Goal: Task Accomplishment & Management: Use online tool/utility

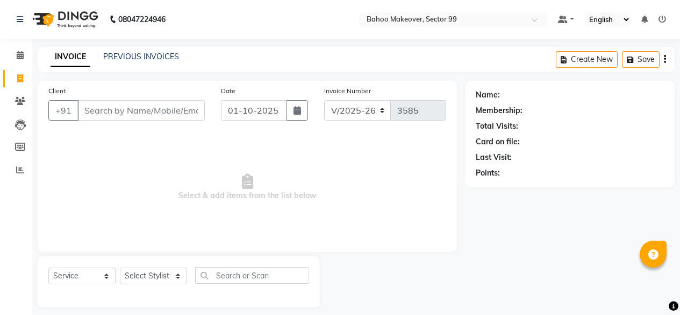
select select "6856"
select select "service"
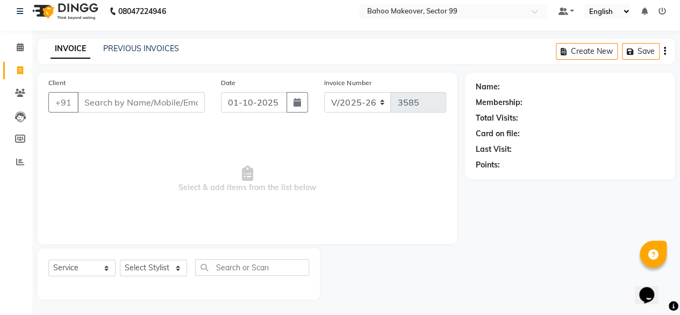
click at [113, 101] on input "Client" at bounding box center [140, 102] width 127 height 20
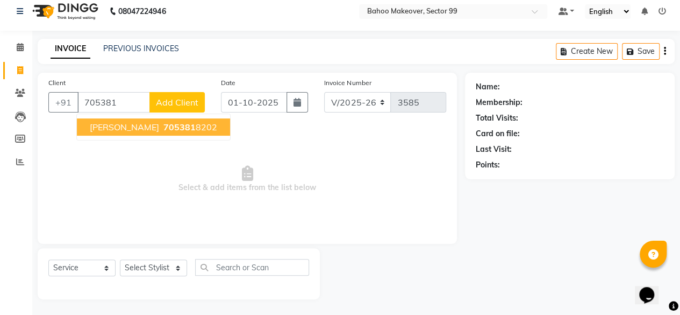
click at [167, 130] on span "705381" at bounding box center [179, 127] width 32 height 11
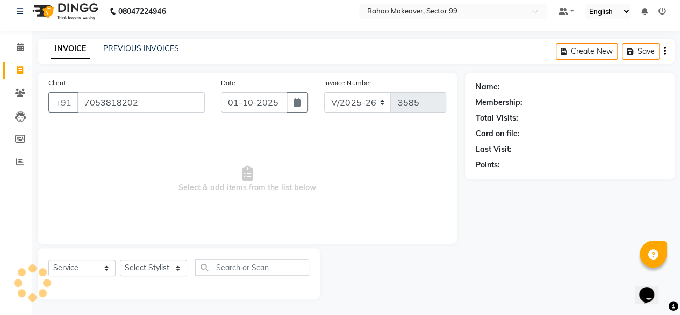
type input "7053818202"
select select "1: Object"
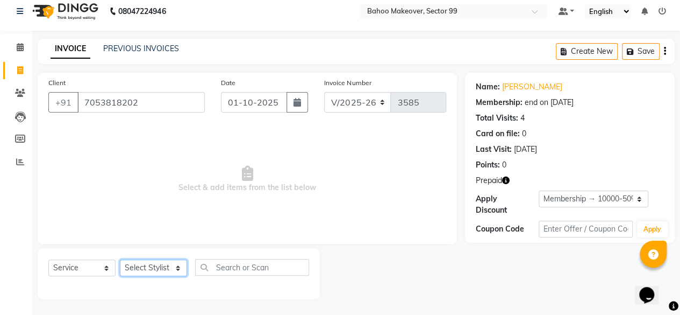
click at [180, 267] on select "Select Stylist [PERSON_NAME] Makeover Bahoo Makeover Salon [PERSON_NAME] [PERSO…" at bounding box center [153, 267] width 67 height 17
select select "85852"
click at [120, 259] on select "Select Stylist [PERSON_NAME] Makeover Bahoo Makeover Salon [PERSON_NAME] [PERSO…" at bounding box center [153, 267] width 67 height 17
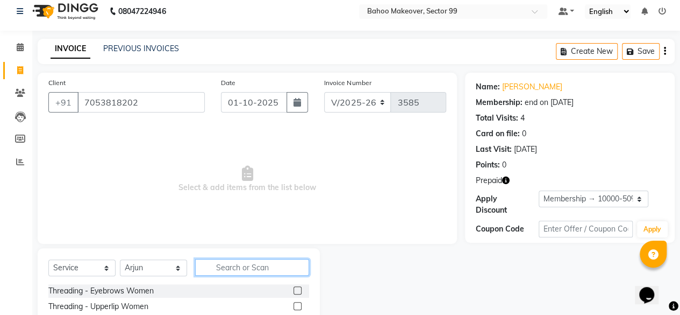
click at [247, 267] on input "text" at bounding box center [252, 267] width 114 height 17
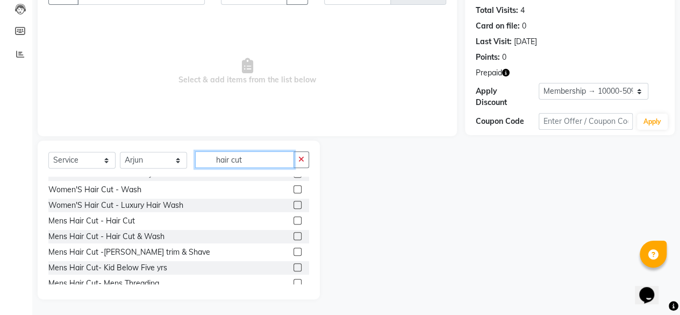
scroll to position [142, 0]
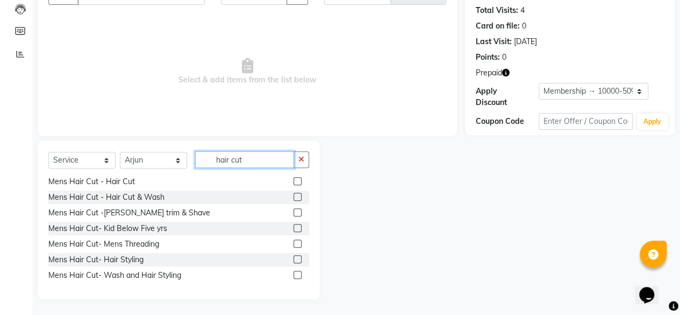
type input "hair cut"
click at [294, 196] on label at bounding box center [298, 196] width 8 height 8
click at [294, 196] on input "checkbox" at bounding box center [297, 197] width 7 height 7
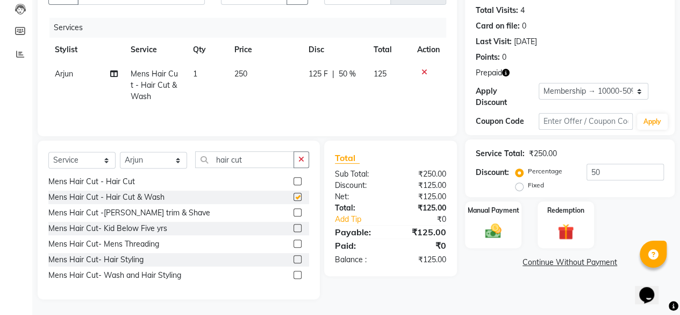
checkbox input "false"
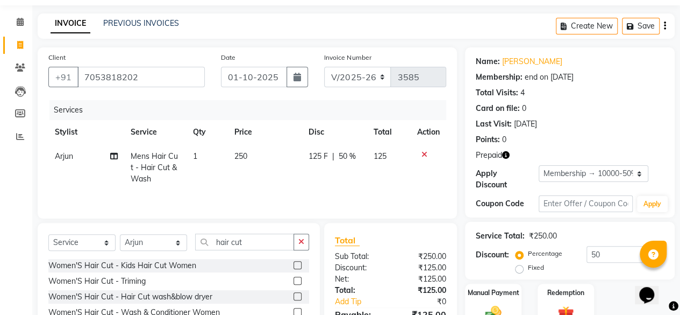
scroll to position [33, 0]
click at [259, 240] on input "hair cut" at bounding box center [244, 242] width 99 height 17
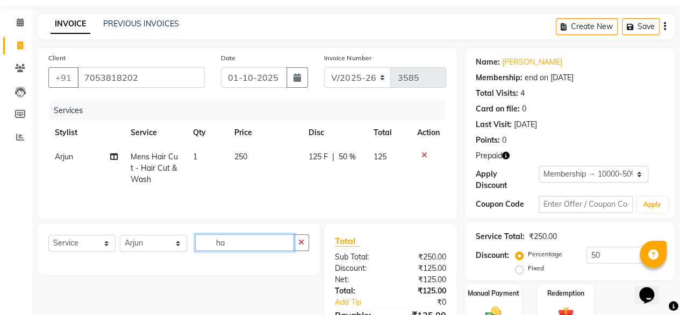
type input "h"
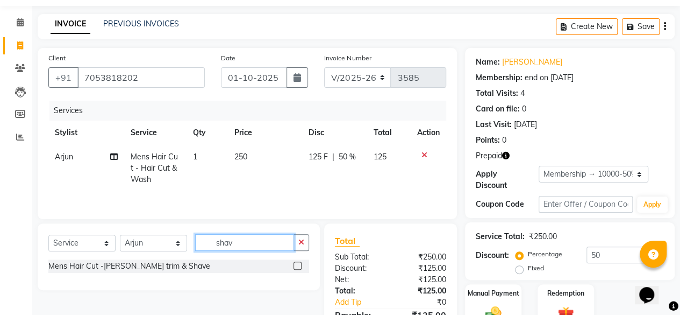
type input "shav"
click at [299, 266] on label at bounding box center [298, 265] width 8 height 8
click at [299, 266] on input "checkbox" at bounding box center [297, 265] width 7 height 7
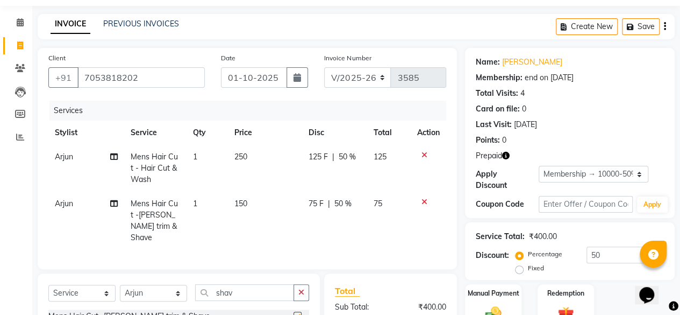
checkbox input "false"
click at [247, 202] on span "150" at bounding box center [240, 203] width 13 height 10
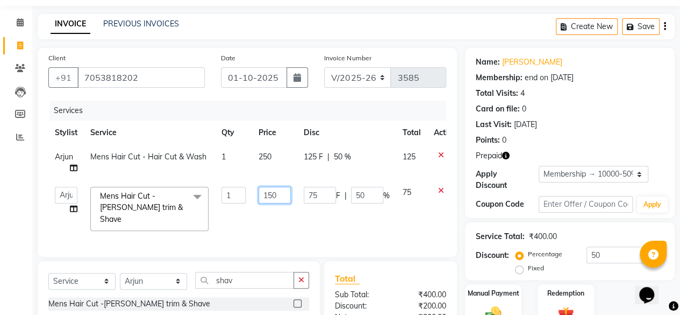
click at [277, 191] on input "150" at bounding box center [275, 195] width 32 height 17
type input "1"
type input "200"
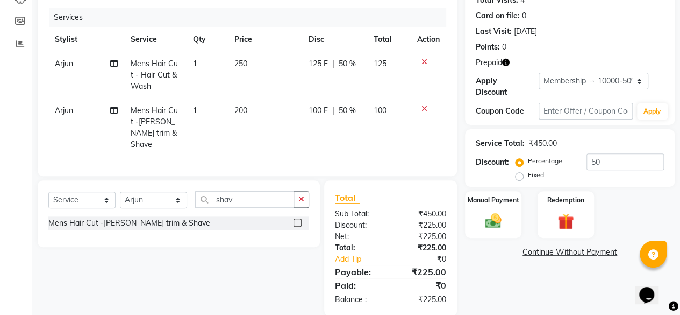
click at [499, 275] on div "Name: [PERSON_NAME] Membership: end on [DATE] Total Visits: 4 Card on file: 0 L…" at bounding box center [574, 135] width 218 height 361
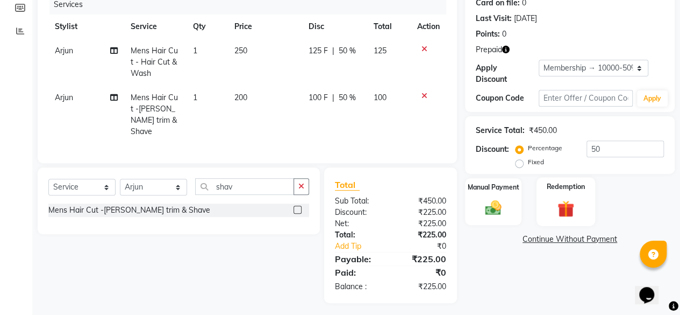
click at [568, 209] on img at bounding box center [565, 208] width 27 height 21
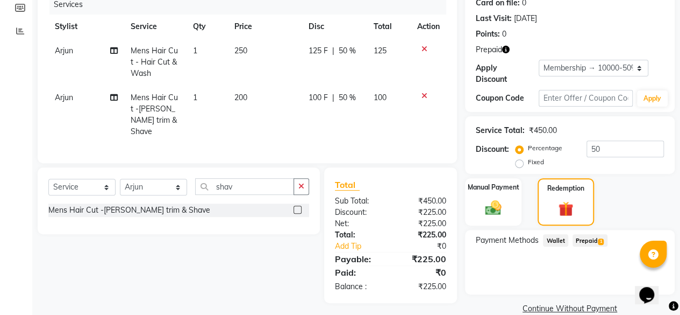
click at [592, 241] on span "Prepaid 1" at bounding box center [590, 240] width 35 height 12
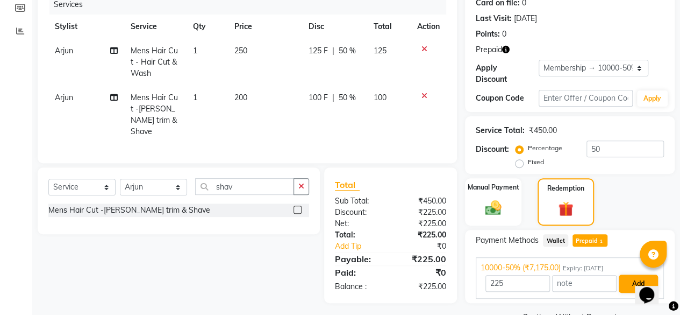
click at [638, 286] on div "Opens Chat This icon Opens the chat window." at bounding box center [646, 294] width 17 height 17
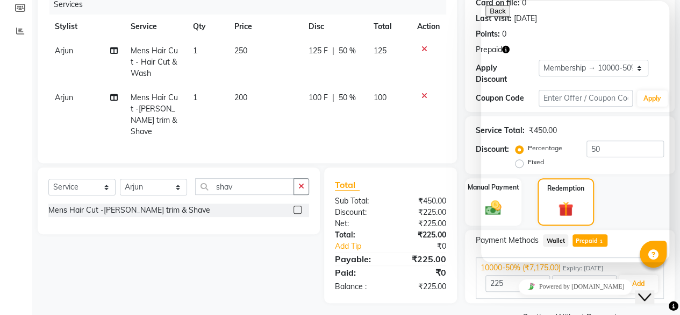
click at [446, 296] on div "Total Sub Total: ₹450.00 Discount: ₹225.00 Net: ₹225.00 Total: ₹225.00 Add Tip …" at bounding box center [390, 234] width 133 height 135
click at [189, 291] on div "Select Service Product Membership Package Voucher Prepaid Gift Card Select Styl…" at bounding box center [175, 234] width 290 height 135
click at [269, 247] on div "Select Service Product Membership Package Voucher Prepaid Gift Card Select Styl…" at bounding box center [175, 234] width 290 height 135
click at [444, 121] on td at bounding box center [428, 114] width 35 height 58
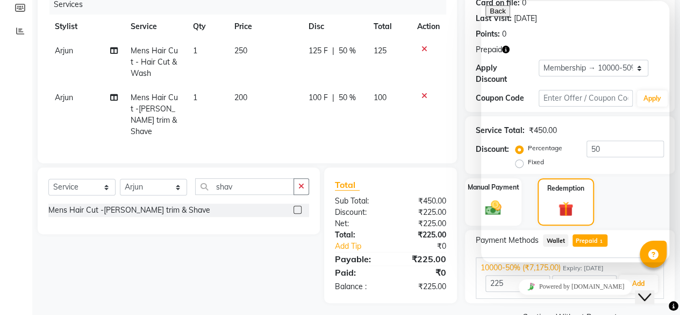
click at [444, 121] on td at bounding box center [428, 114] width 35 height 58
click at [515, 281] on div "Powered by [DOMAIN_NAME]" at bounding box center [576, 287] width 180 height 16
drag, startPoint x: 529, startPoint y: 249, endPoint x: 655, endPoint y: 289, distance: 133.1
click at [655, 262] on html "Back Rate this chat Upload File Insert emoji Hi there Need help? Search our hel…" at bounding box center [575, 131] width 188 height 261
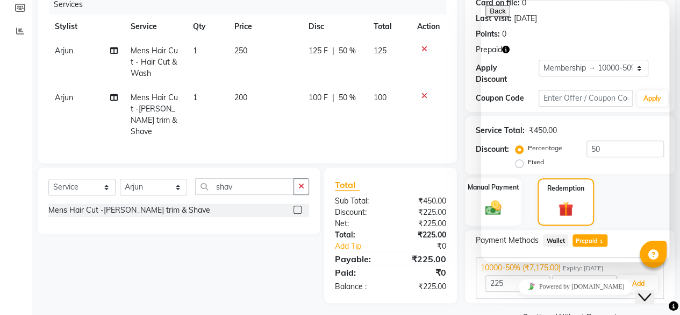
click at [651, 290] on icon "Close Chat This icon closes the chat window." at bounding box center [644, 296] width 13 height 13
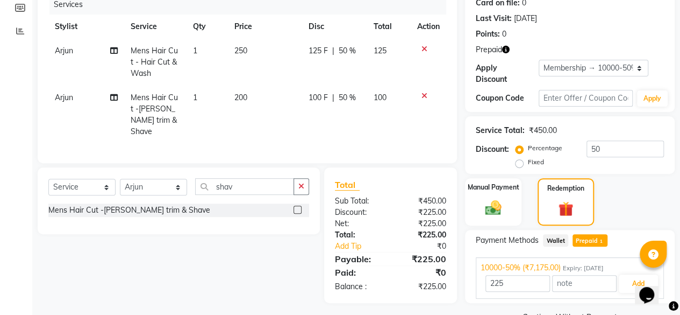
scroll to position [165, 0]
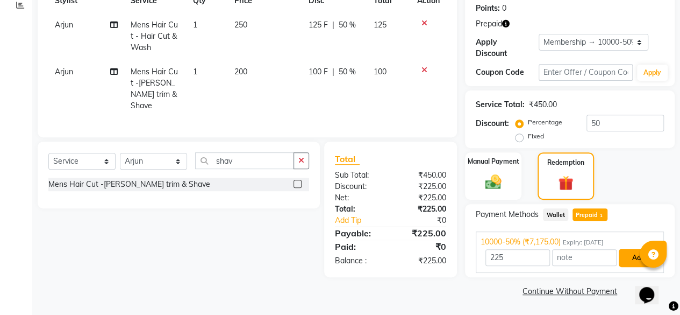
click at [627, 256] on button "Add" at bounding box center [638, 257] width 39 height 18
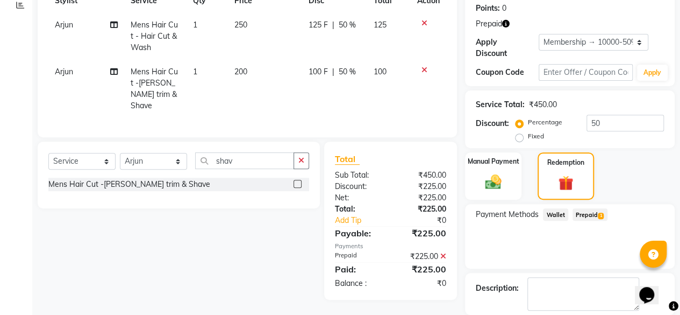
scroll to position [216, 0]
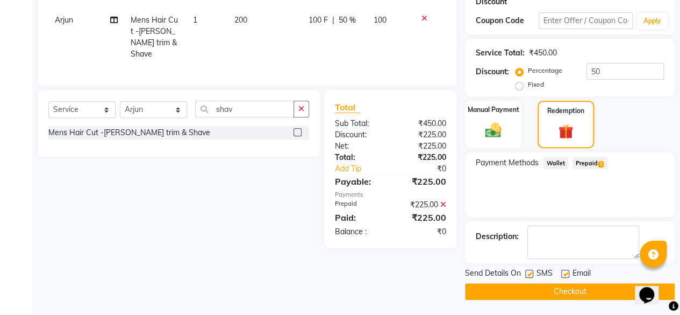
click at [569, 292] on button "Checkout" at bounding box center [570, 291] width 210 height 17
